Goal: Information Seeking & Learning: Learn about a topic

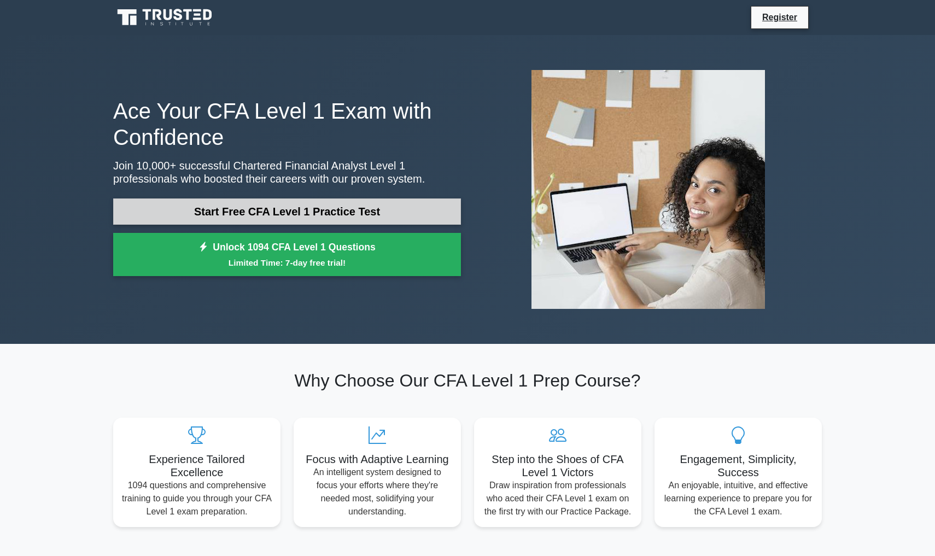
click at [183, 214] on link "Start Free CFA Level 1 Practice Test" at bounding box center [287, 212] width 348 height 26
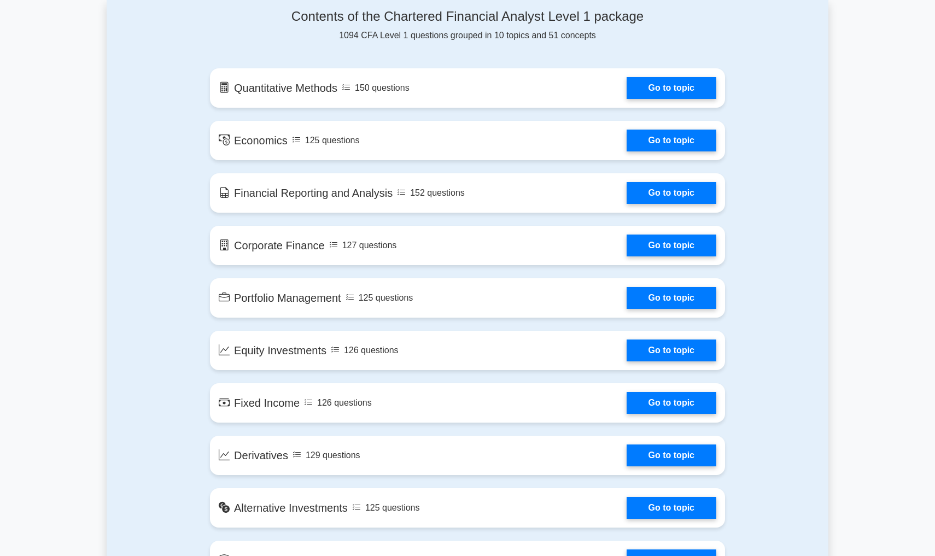
scroll to position [574, 0]
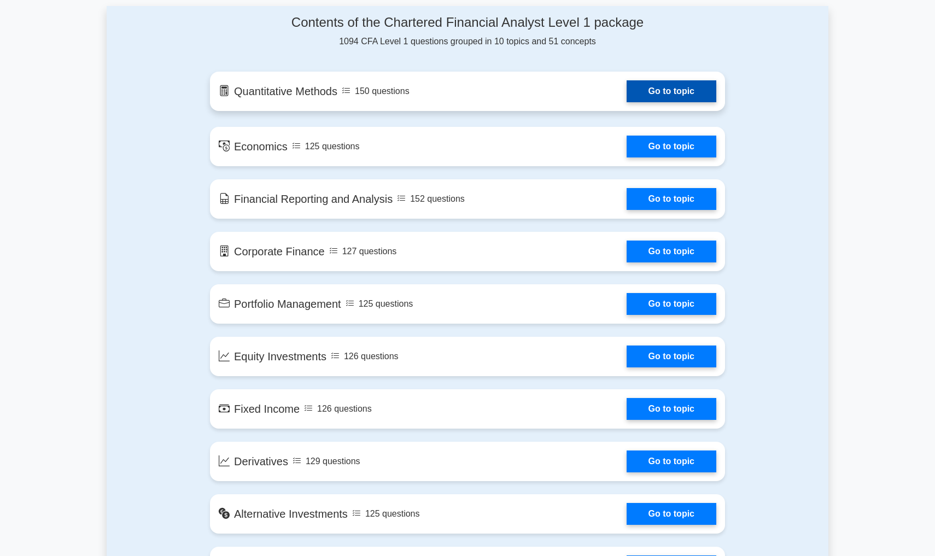
click at [627, 96] on link "Go to topic" at bounding box center [672, 91] width 90 height 22
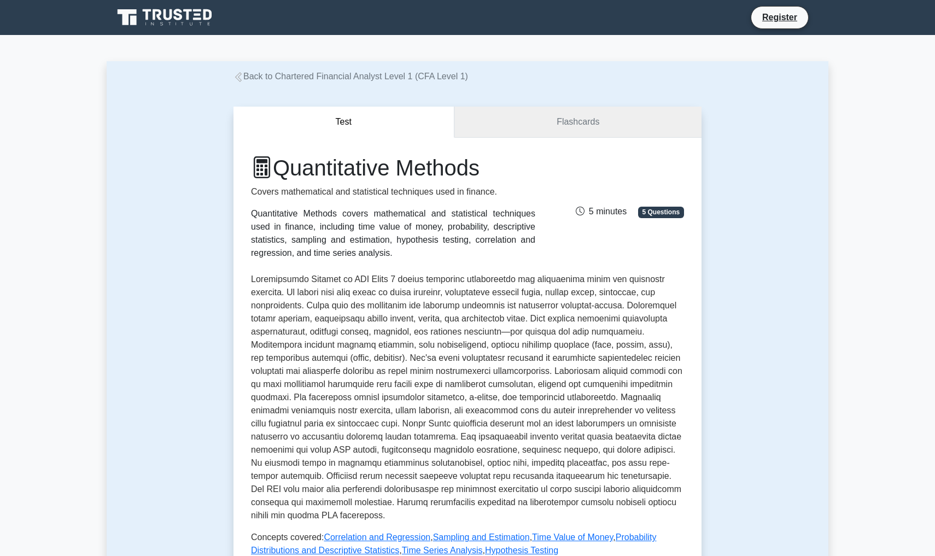
click at [501, 128] on link "Flashcards" at bounding box center [578, 122] width 247 height 31
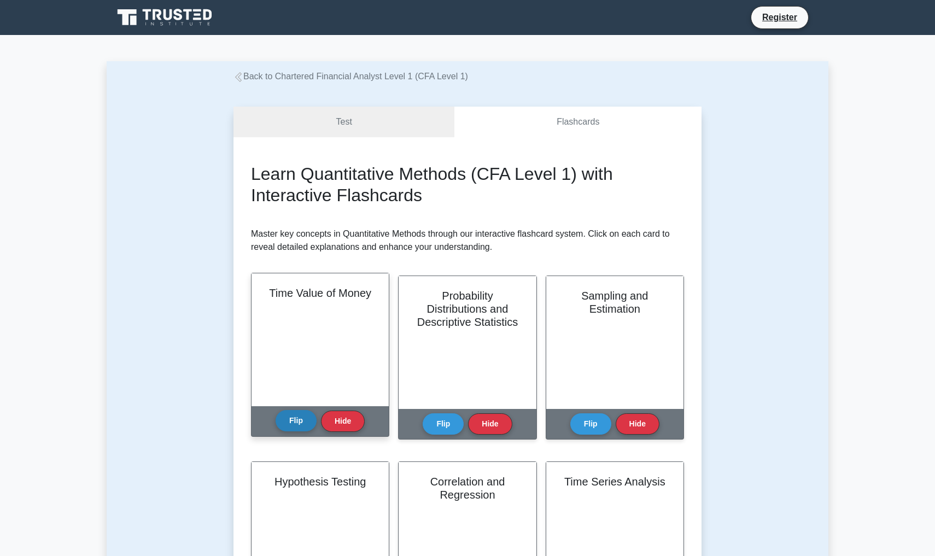
click at [283, 428] on button "Flip" at bounding box center [296, 420] width 41 height 21
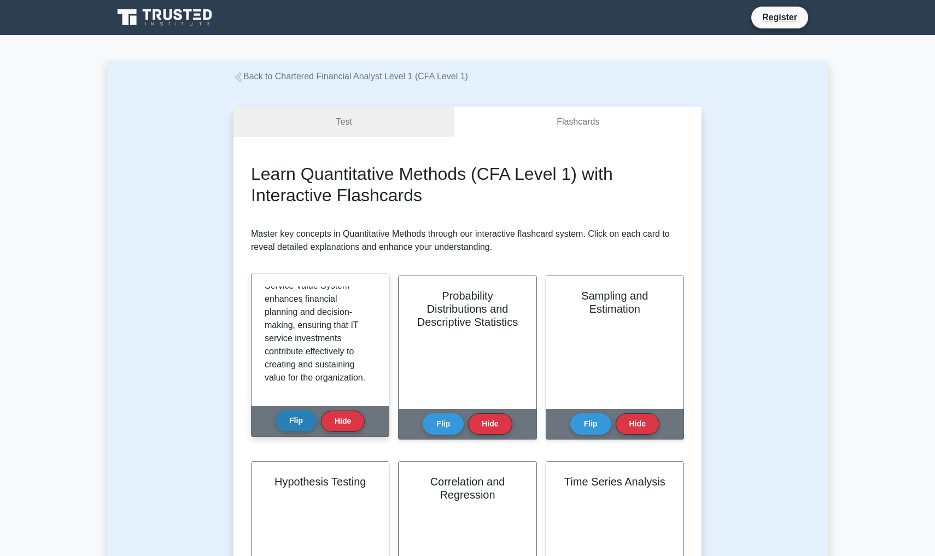
scroll to position [1092, 0]
click at [301, 423] on button "Flip" at bounding box center [296, 420] width 41 height 21
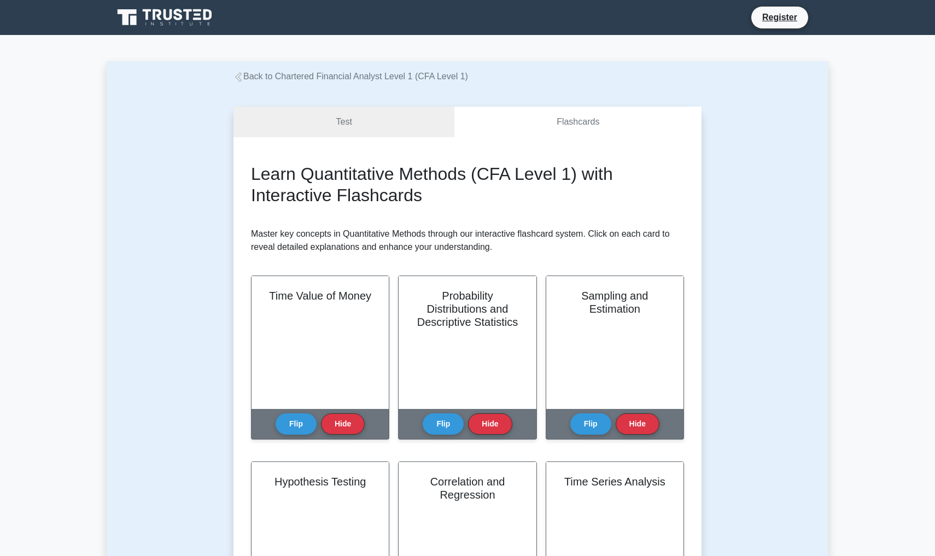
scroll to position [0, 0]
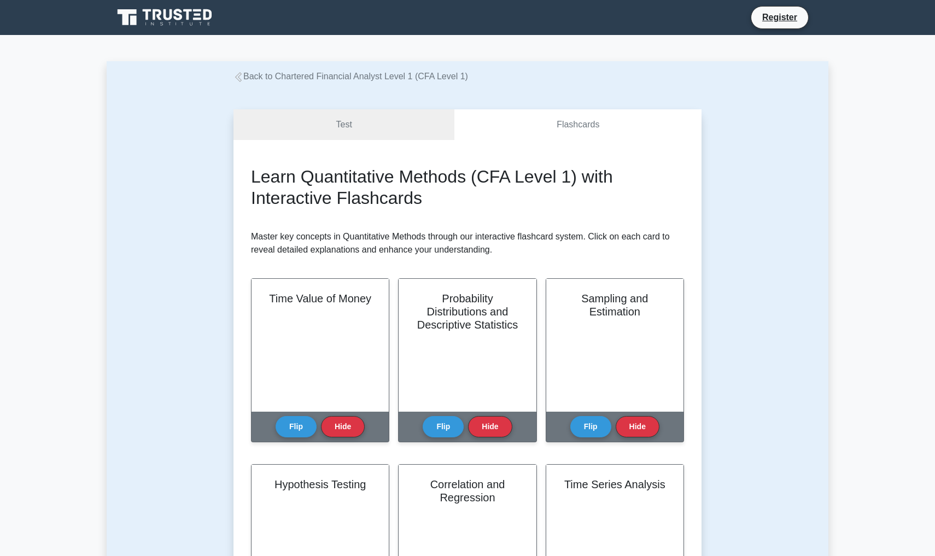
click at [373, 106] on div "Test Flashcards Learn Quantitative Methods (CFA Level 1) with Interactive Flash…" at bounding box center [467, 388] width 481 height 611
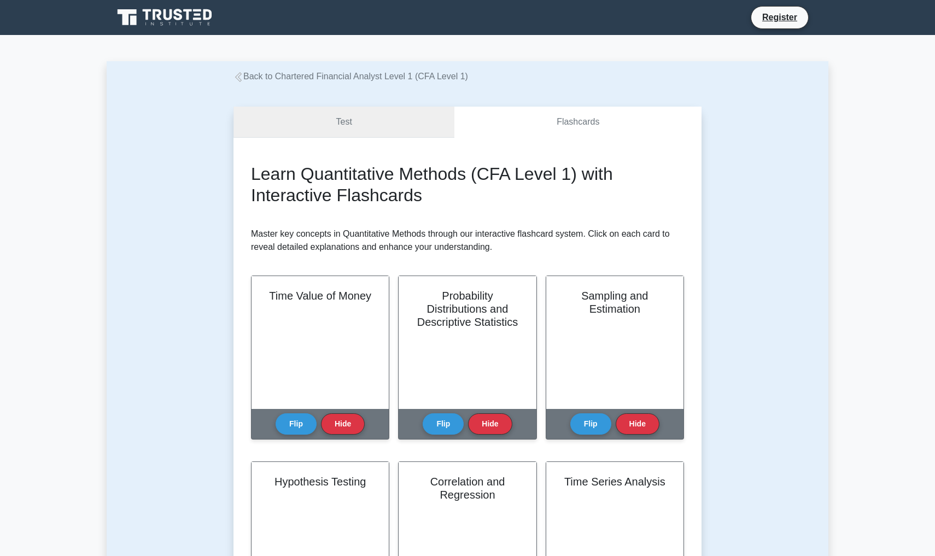
click at [368, 122] on link "Test" at bounding box center [344, 122] width 221 height 31
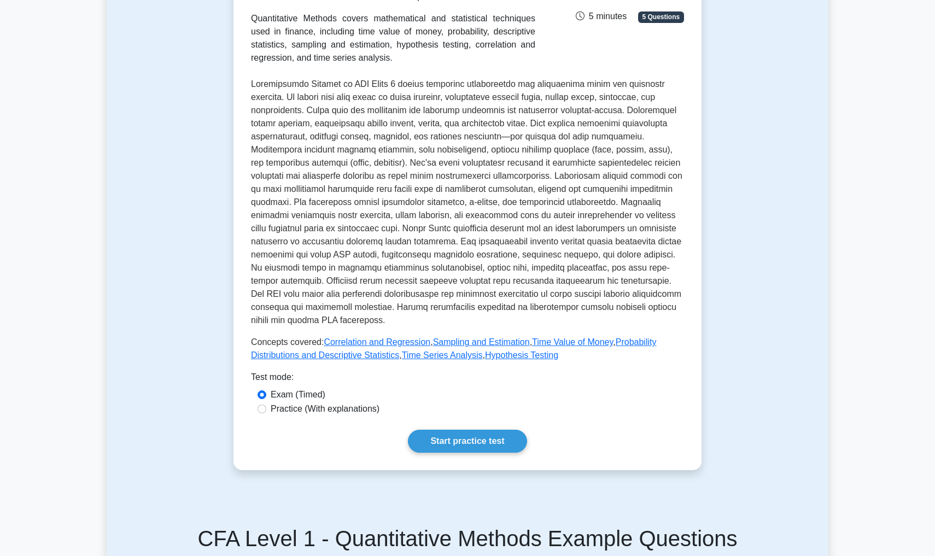
scroll to position [195, 0]
click at [323, 414] on label "Practice (With explanations)" at bounding box center [325, 409] width 109 height 13
click at [266, 414] on input "Practice (With explanations)" at bounding box center [262, 409] width 9 height 9
radio input "true"
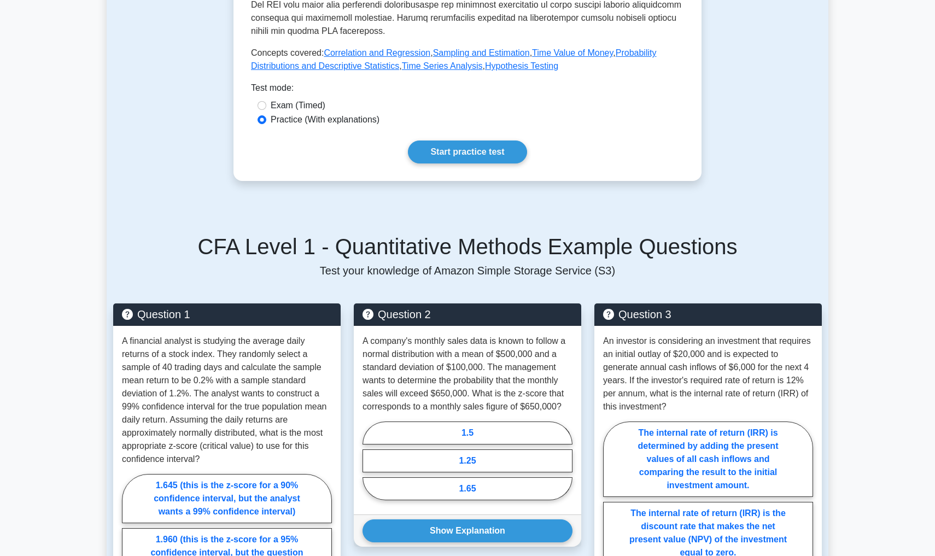
scroll to position [483, 0]
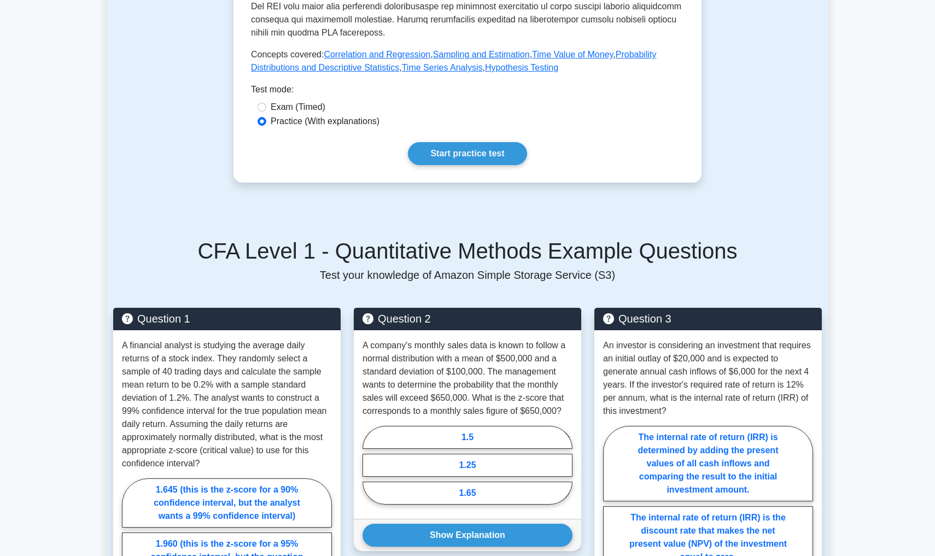
click at [455, 158] on link "Start practice test" at bounding box center [467, 153] width 119 height 23
